Goal: Information Seeking & Learning: Learn about a topic

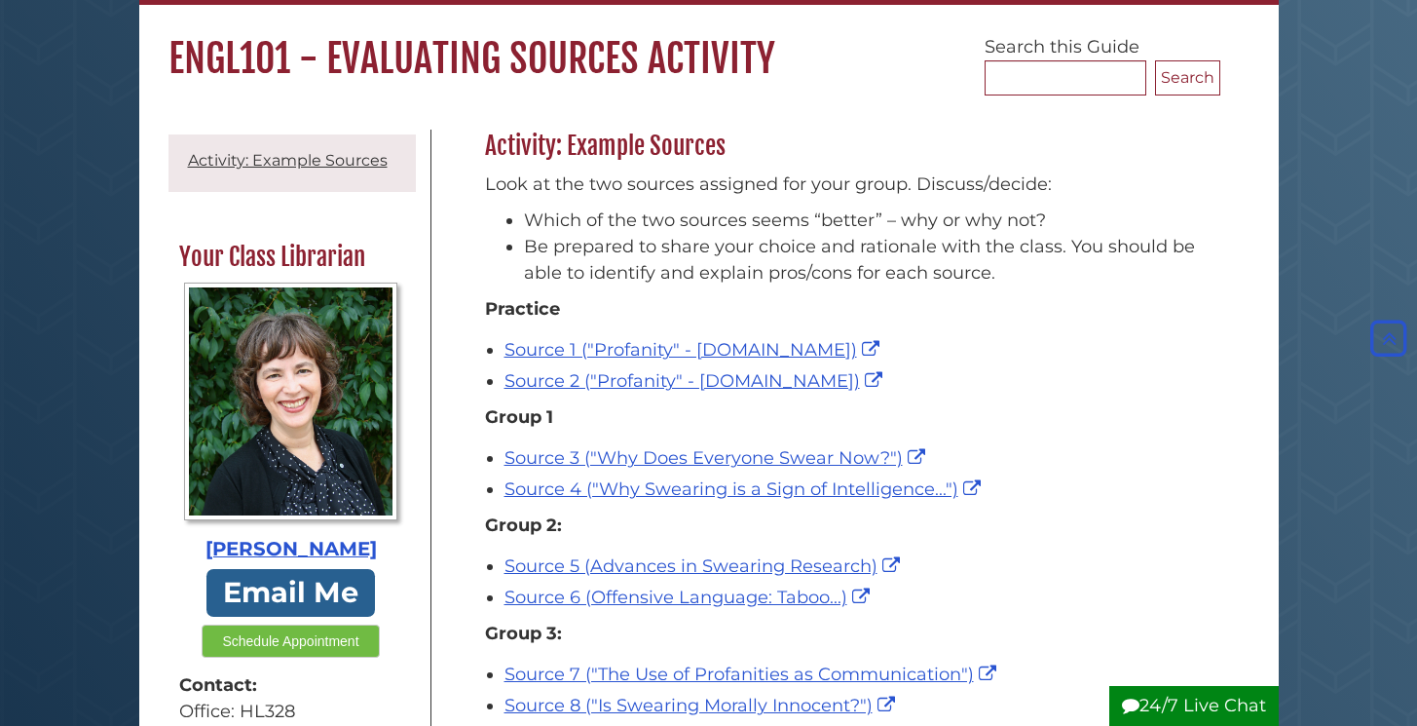
scroll to position [151, 0]
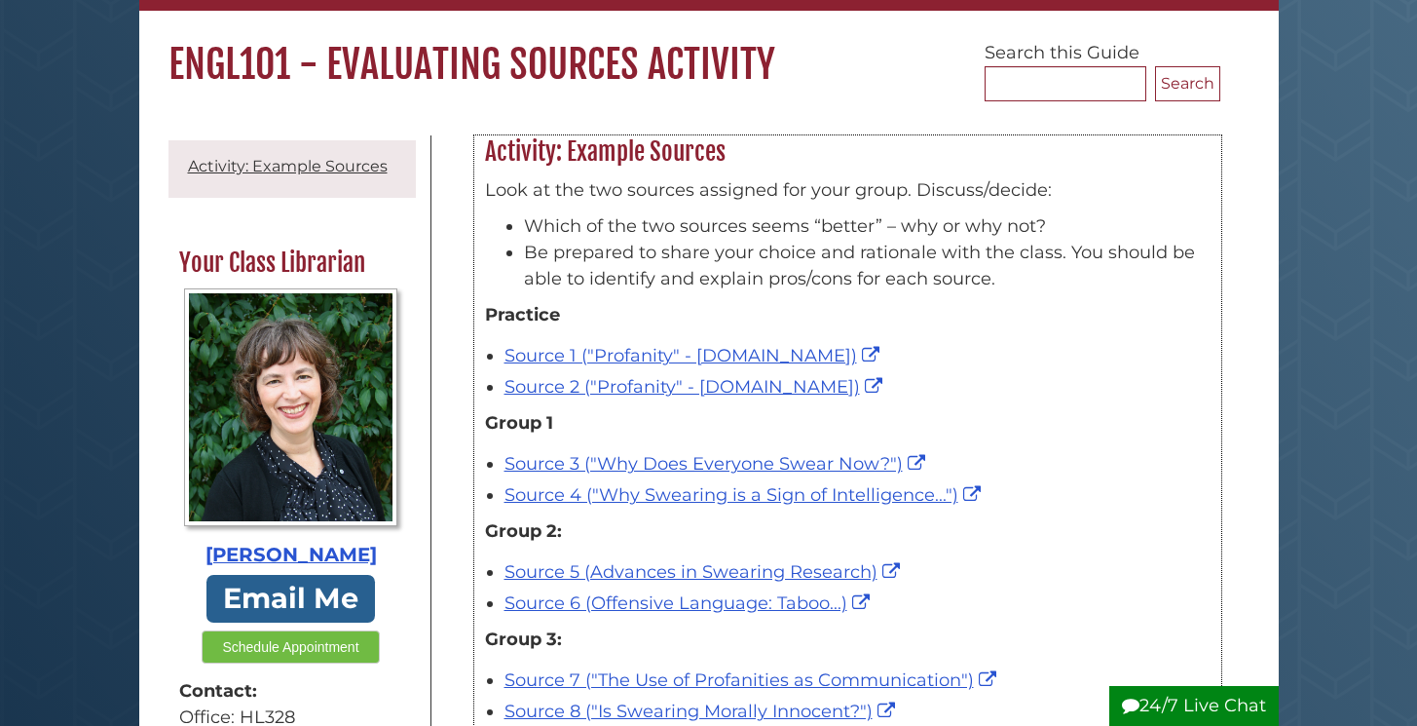
click at [1135, 185] on p "Look at the two sources assigned for your group. Discuss/decide:" at bounding box center [848, 190] width 726 height 26
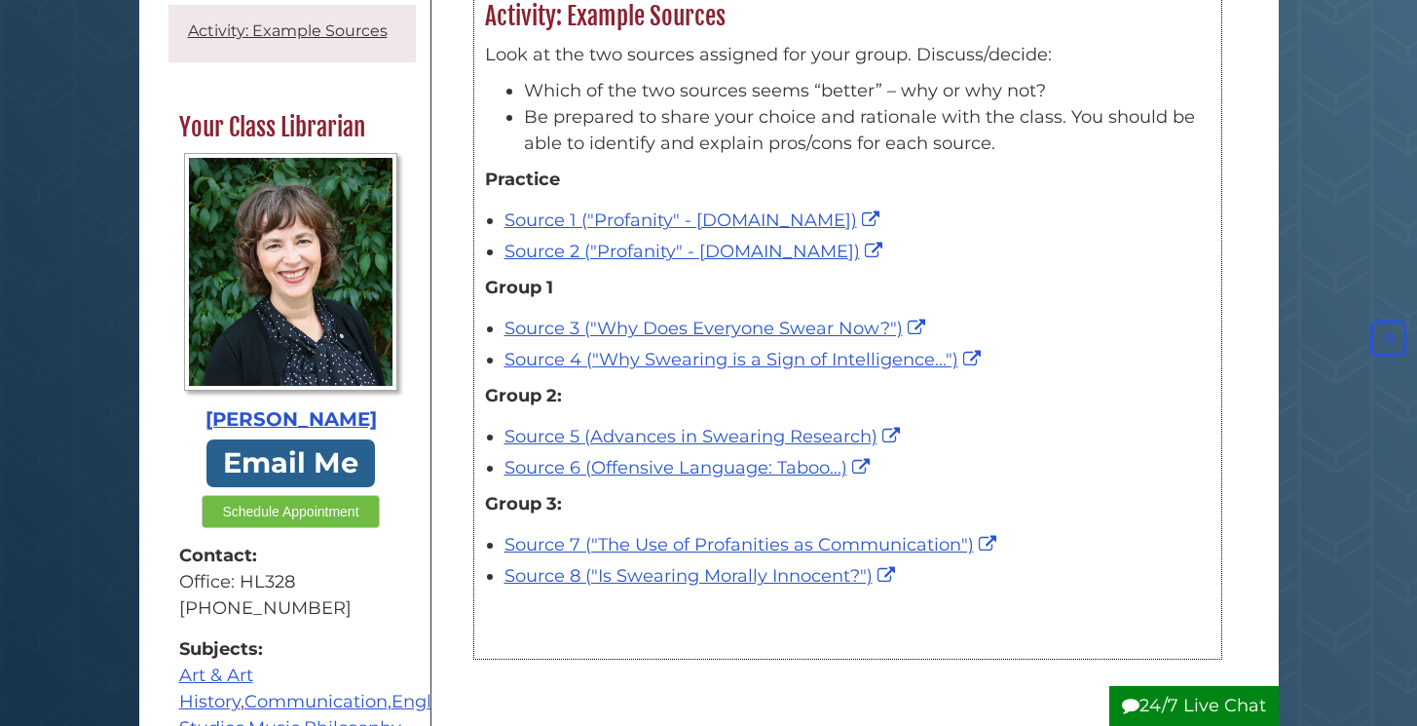
scroll to position [282, 0]
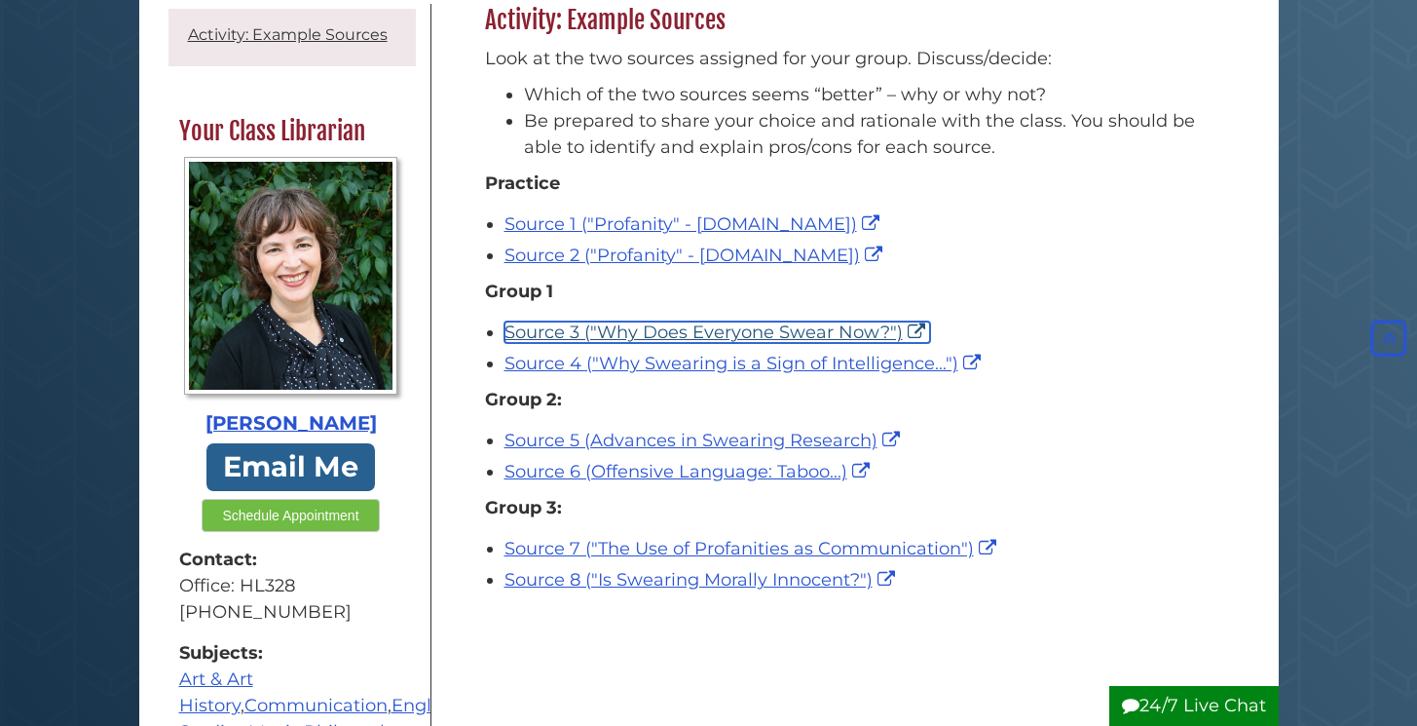
click at [733, 330] on link "Source 3 ("Why Does Everyone Swear Now?")" at bounding box center [717, 331] width 426 height 21
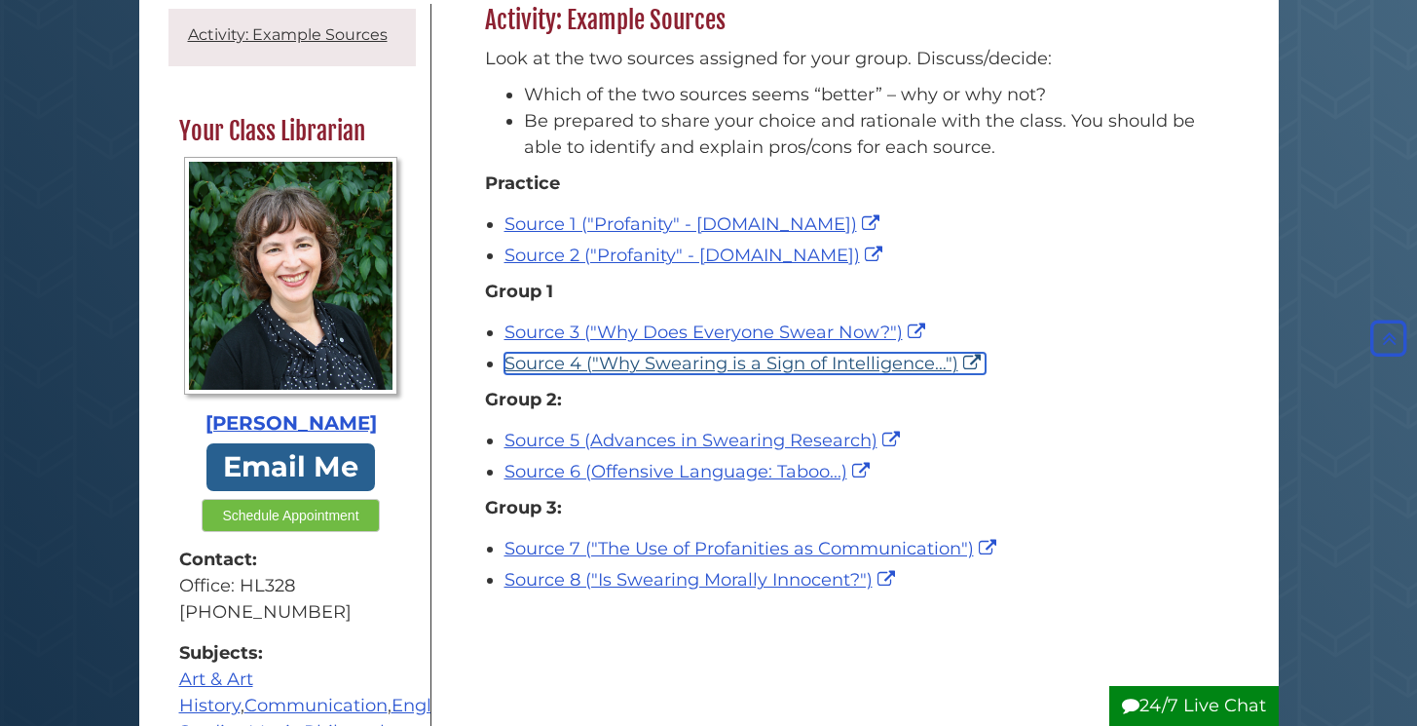
click at [894, 361] on link "Source 4 ("Why Swearing is a Sign of Intelligence...")" at bounding box center [744, 363] width 481 height 21
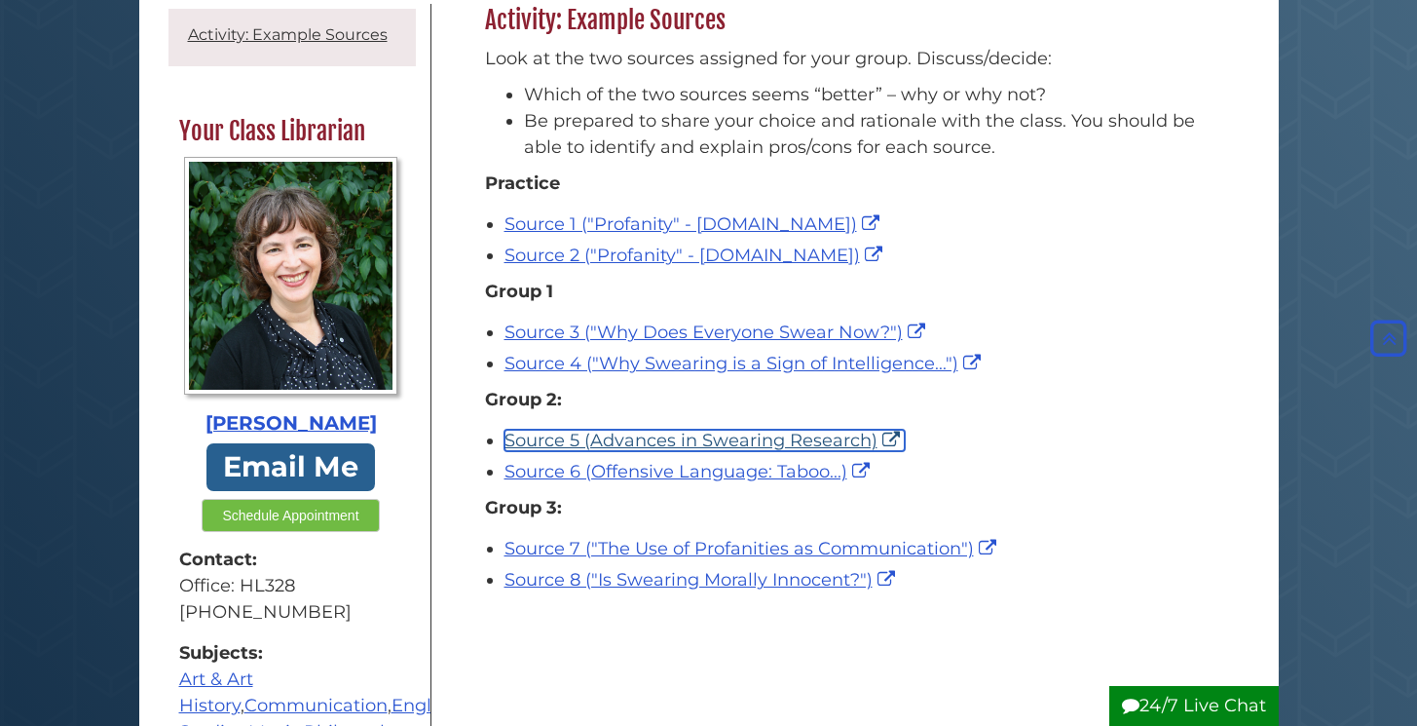
click at [737, 439] on link "Source 5 (Advances in Swearing Research)" at bounding box center [704, 439] width 400 height 21
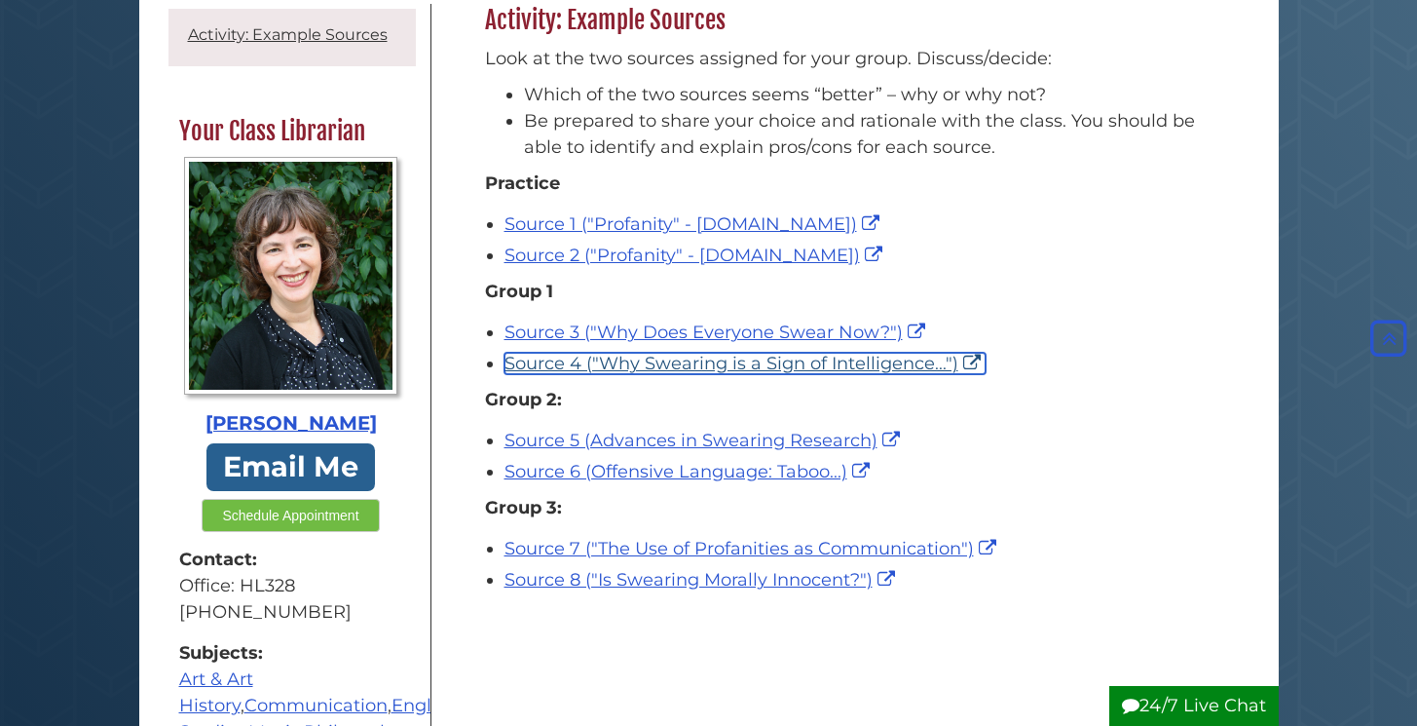
click at [766, 355] on link "Source 4 ("Why Swearing is a Sign of Intelligence...")" at bounding box center [744, 363] width 481 height 21
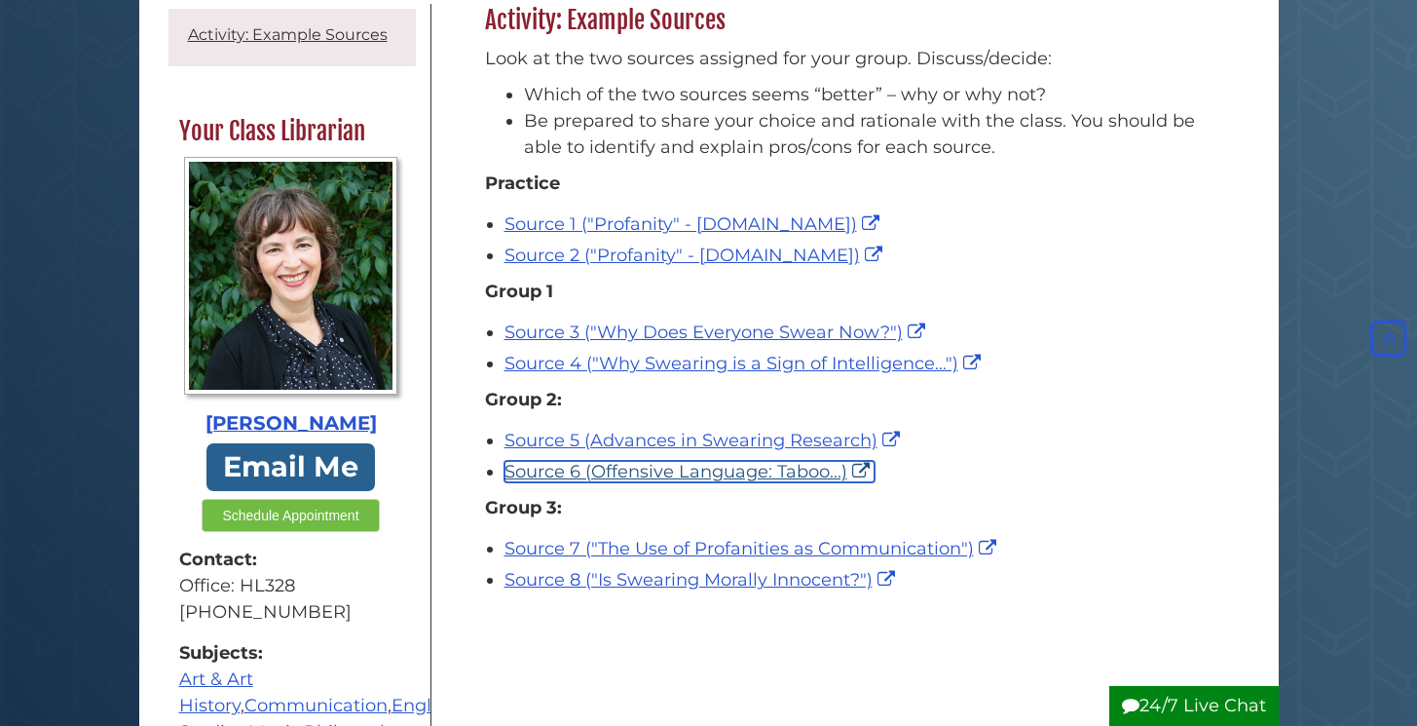
click at [693, 465] on link "Source 6 (Offensive Language: Taboo...)" at bounding box center [689, 471] width 370 height 21
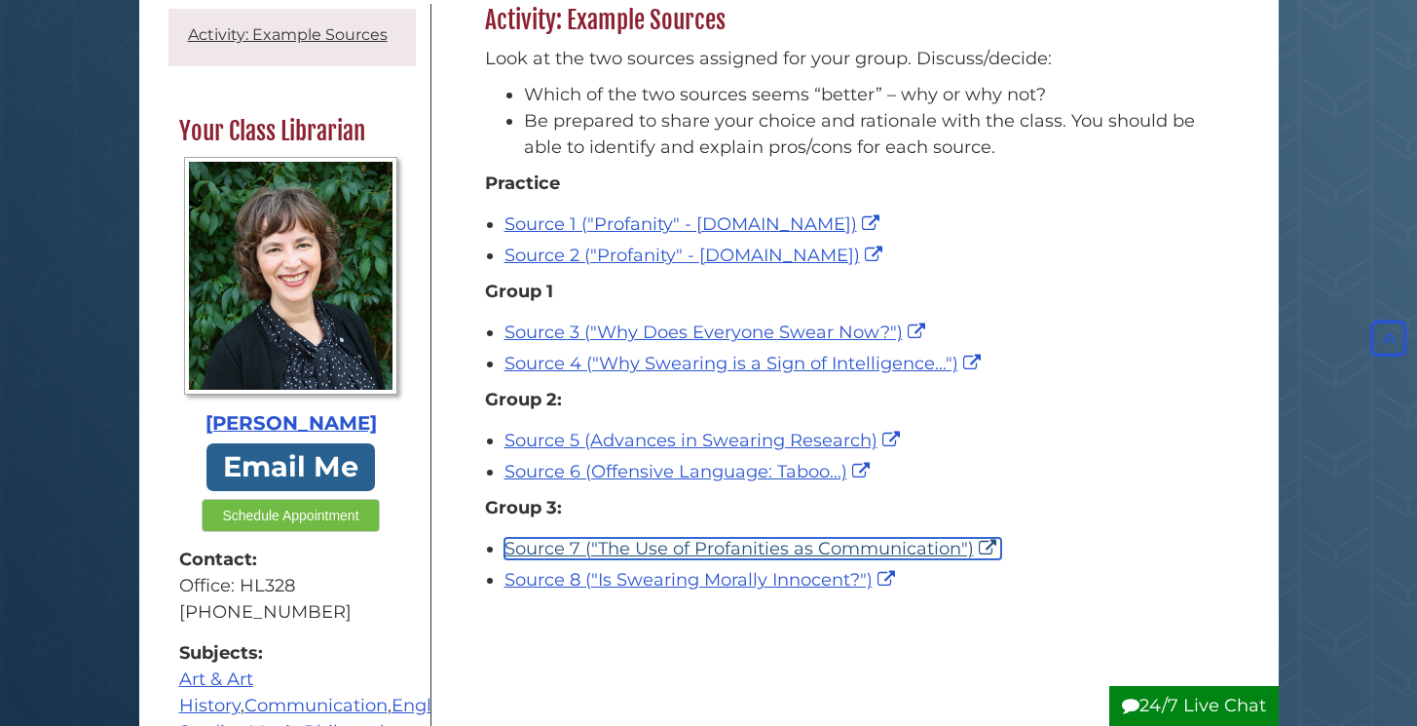
click at [749, 540] on link "Source 7 ("The Use of Profanities as Communication")" at bounding box center [752, 548] width 497 height 21
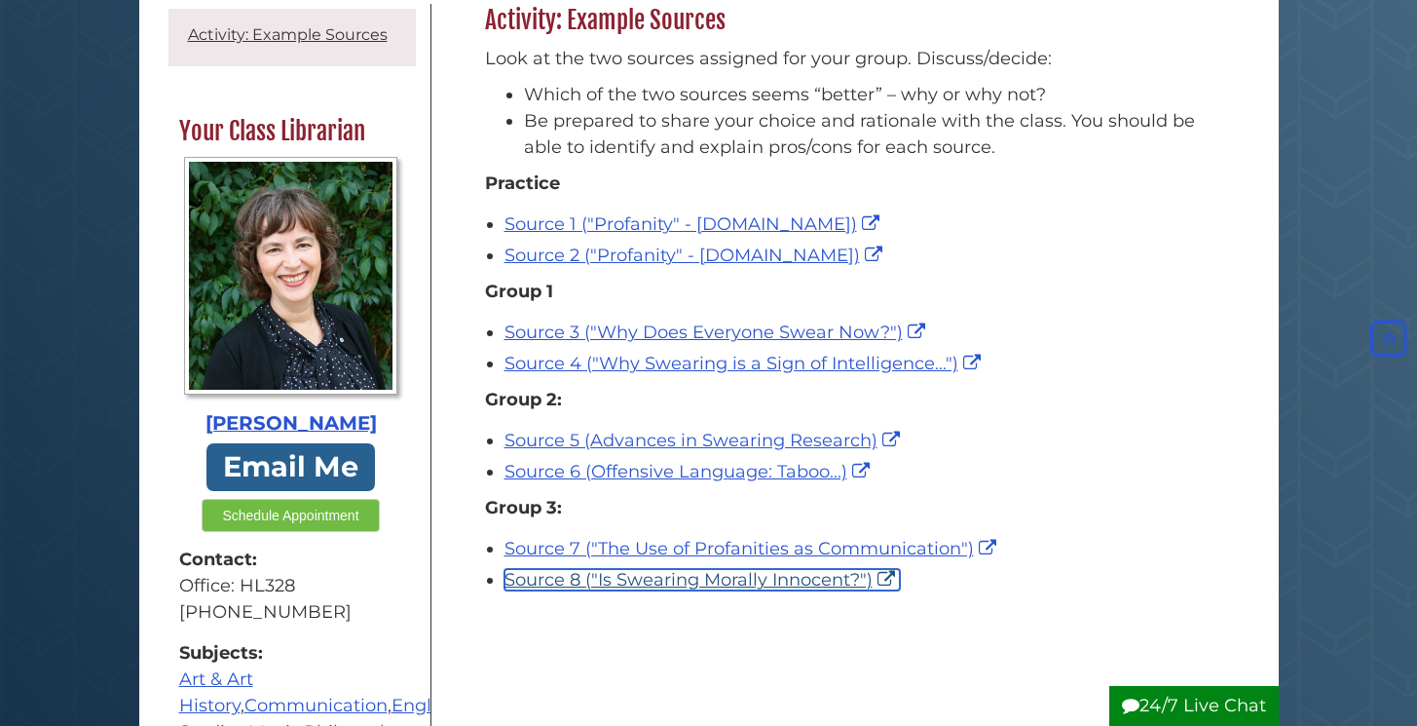
click at [569, 581] on link "Source 8 ("Is Swearing Morally Innocent?")" at bounding box center [701, 579] width 395 height 21
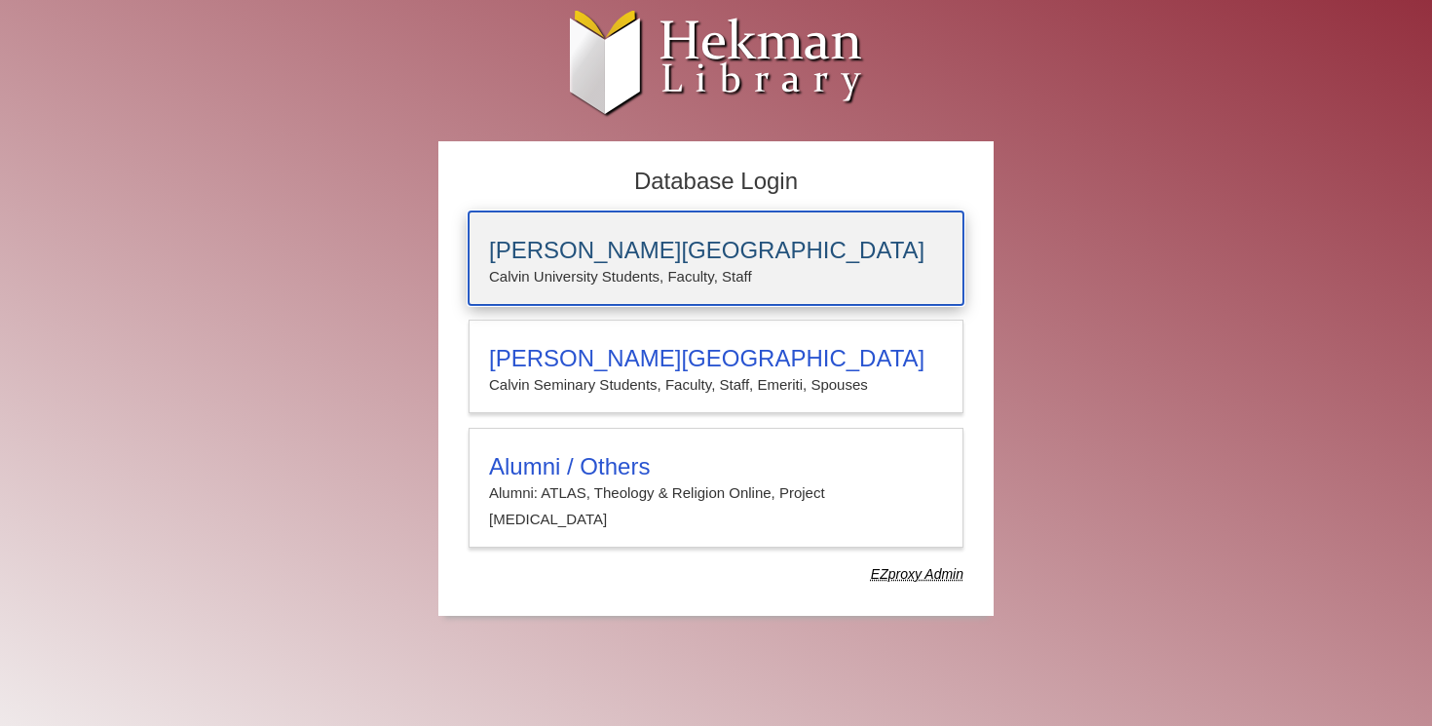
click at [574, 266] on p "Calvin University Students, Faculty, Staff" at bounding box center [716, 276] width 454 height 25
